Goal: Task Accomplishment & Management: Use online tool/utility

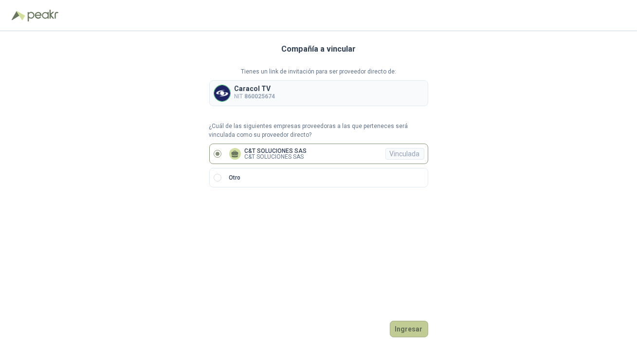
click at [399, 329] on button "Ingresar" at bounding box center [409, 328] width 38 height 17
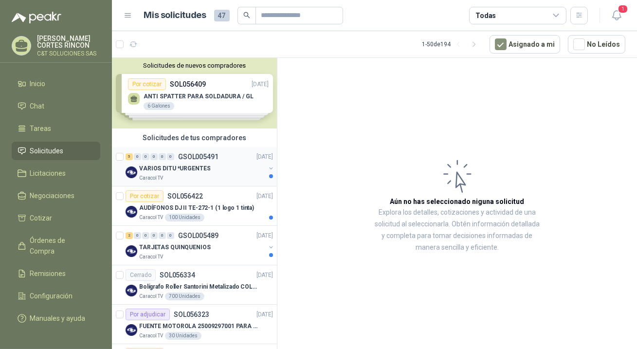
click at [154, 152] on div "5 0 0 0 0 0 GSOL005491 [DATE]" at bounding box center [199, 157] width 149 height 12
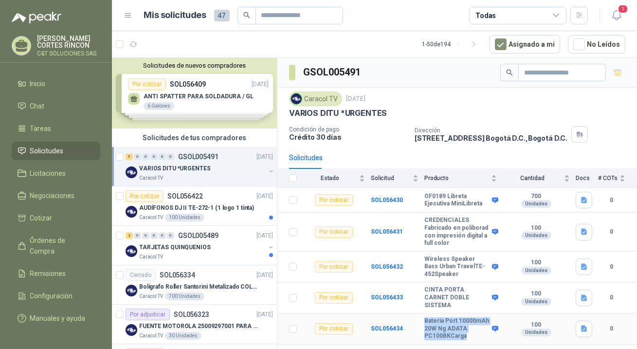
drag, startPoint x: 425, startPoint y: 324, endPoint x: 486, endPoint y: 339, distance: 63.0
click at [486, 339] on b "Bateria Port 10000mAh 20W Ng ADATA PC100BKCarga" at bounding box center [456, 328] width 65 height 23
copy b "Bateria Port 10000mAh 20W Ng ADATA PC100BKCarga"
click at [379, 327] on b "SOL056434" at bounding box center [387, 328] width 32 height 7
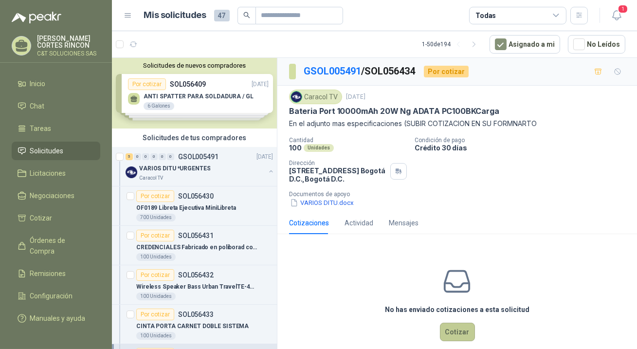
click at [457, 333] on button "Cotizar" at bounding box center [457, 331] width 35 height 18
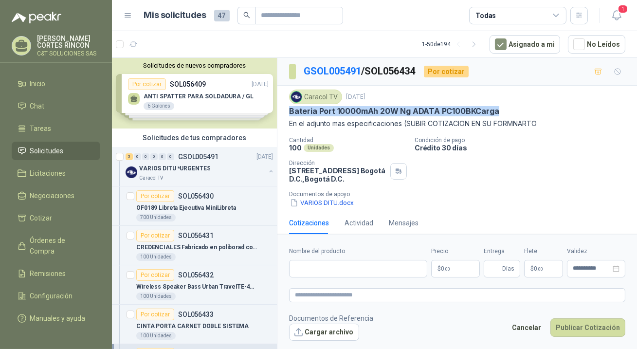
drag, startPoint x: 289, startPoint y: 111, endPoint x: 498, endPoint y: 115, distance: 208.7
click at [498, 115] on div "Bateria Port 10000mAh 20W Ng ADATA PC100BKCarga" at bounding box center [457, 111] width 336 height 10
copy p "Bateria Port 10000mAh 20W Ng ADATA PC100BKCarga"
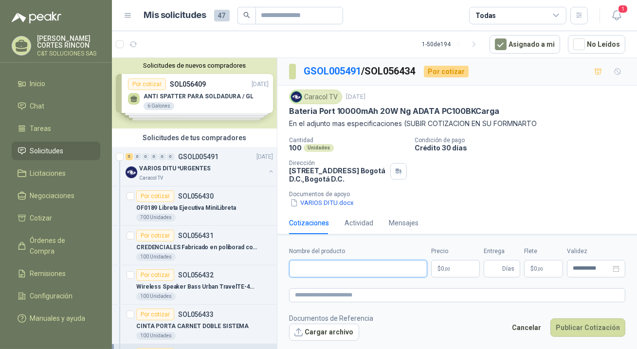
click at [321, 266] on input "Nombre del producto" at bounding box center [358, 269] width 138 height 18
paste input "**********"
type input "**********"
click at [464, 267] on p "$ 0 ,00" at bounding box center [455, 269] width 49 height 18
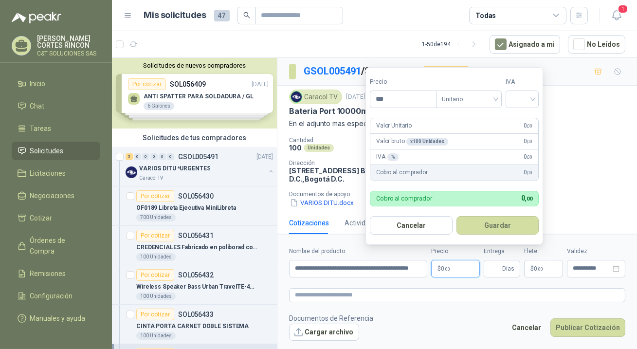
scroll to position [0, 0]
type input "********"
click at [521, 100] on input "search" at bounding box center [521, 98] width 21 height 15
click at [520, 116] on div "19%" at bounding box center [524, 119] width 18 height 11
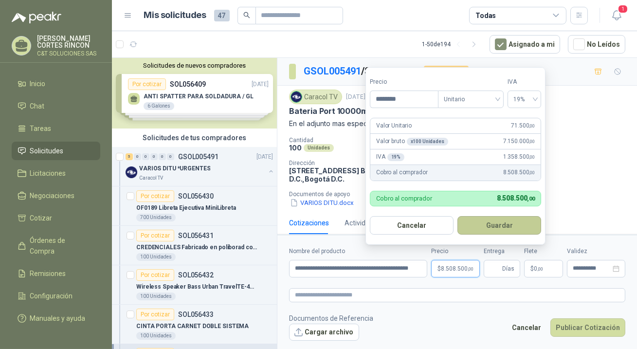
click at [494, 228] on button "Guardar" at bounding box center [499, 225] width 84 height 18
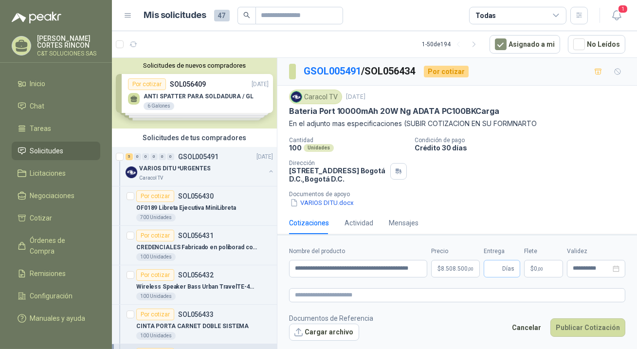
click at [501, 275] on span "Días" at bounding box center [501, 269] width 36 height 18
type input "*"
click at [560, 326] on button "Publicar Cotización" at bounding box center [587, 327] width 75 height 18
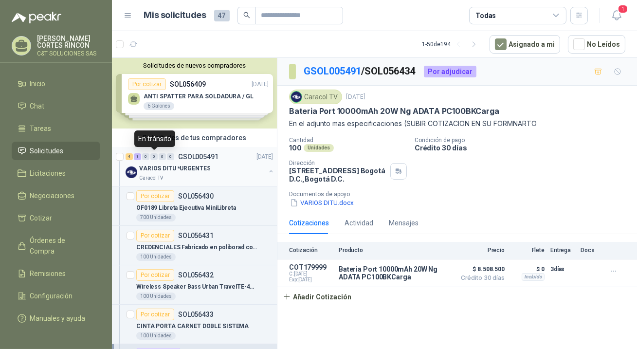
click at [152, 156] on div "0" at bounding box center [153, 156] width 7 height 7
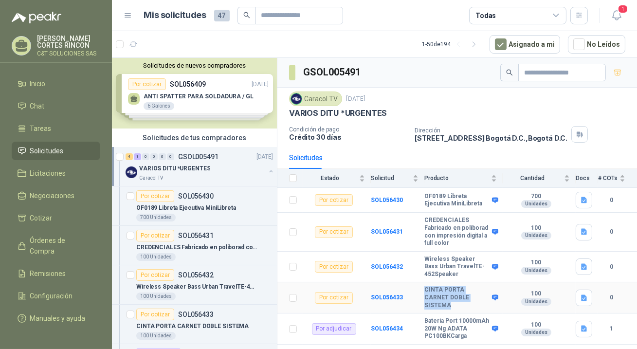
drag, startPoint x: 424, startPoint y: 298, endPoint x: 480, endPoint y: 304, distance: 55.7
click at [480, 304] on b "CINTA PORTA CARNET DOBLE SISTEMA" at bounding box center [456, 297] width 65 height 23
copy b "CINTA PORTA CARNET DOBLE SISTEMA"
click at [393, 300] on b "SOL056433" at bounding box center [387, 297] width 32 height 7
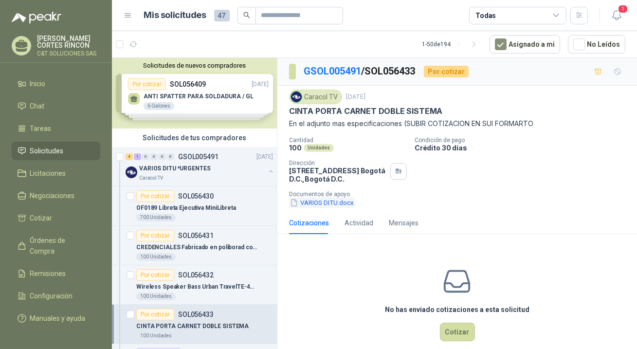
click at [329, 198] on button "VARIOS DITU.docx" at bounding box center [322, 202] width 66 height 10
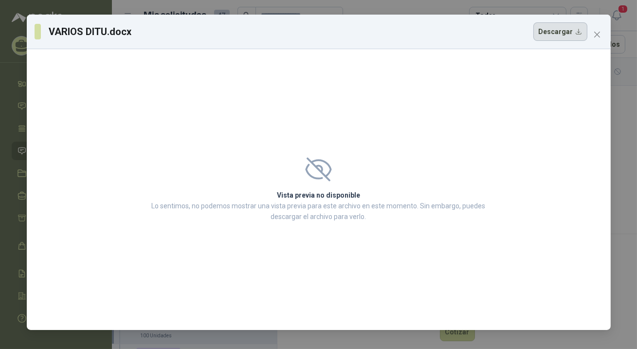
click at [557, 34] on button "Descargar" at bounding box center [560, 31] width 54 height 18
click at [593, 31] on icon "close" at bounding box center [597, 35] width 8 height 8
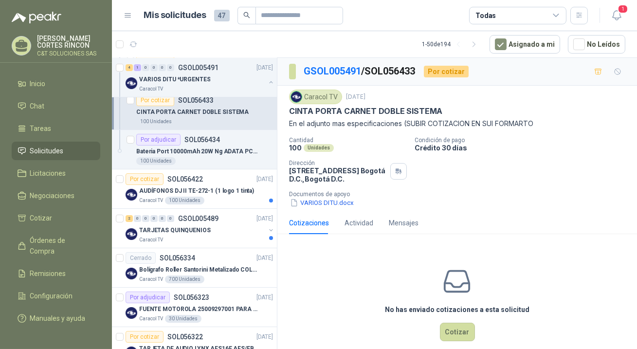
scroll to position [221, 0]
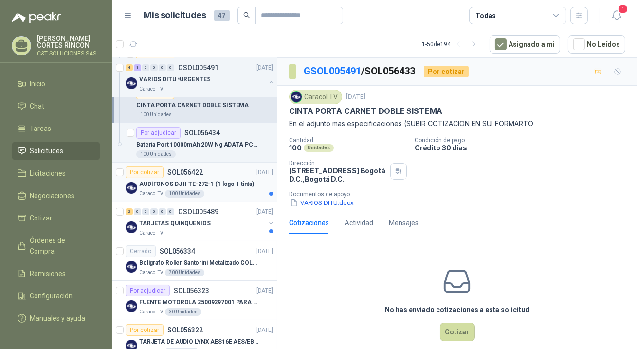
click at [142, 170] on div "Por cotizar" at bounding box center [144, 172] width 38 height 12
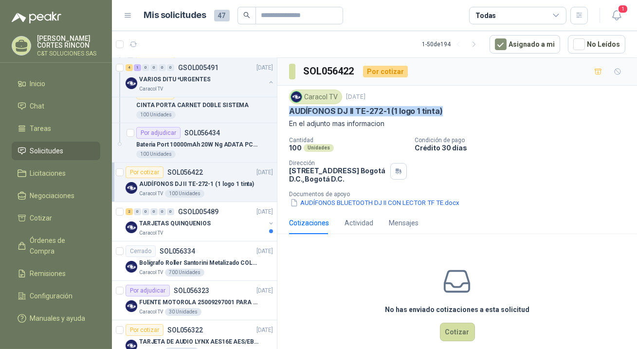
drag, startPoint x: 289, startPoint y: 111, endPoint x: 444, endPoint y: 108, distance: 155.6
click at [444, 108] on div "AUDÍFONOS DJ II TE-272-1 (1 logo 1 tinta)" at bounding box center [457, 111] width 336 height 10
copy p "AUDÍFONOS DJ II TE-272-1 (1 logo 1 tinta)"
